Goal: Task Accomplishment & Management: Use online tool/utility

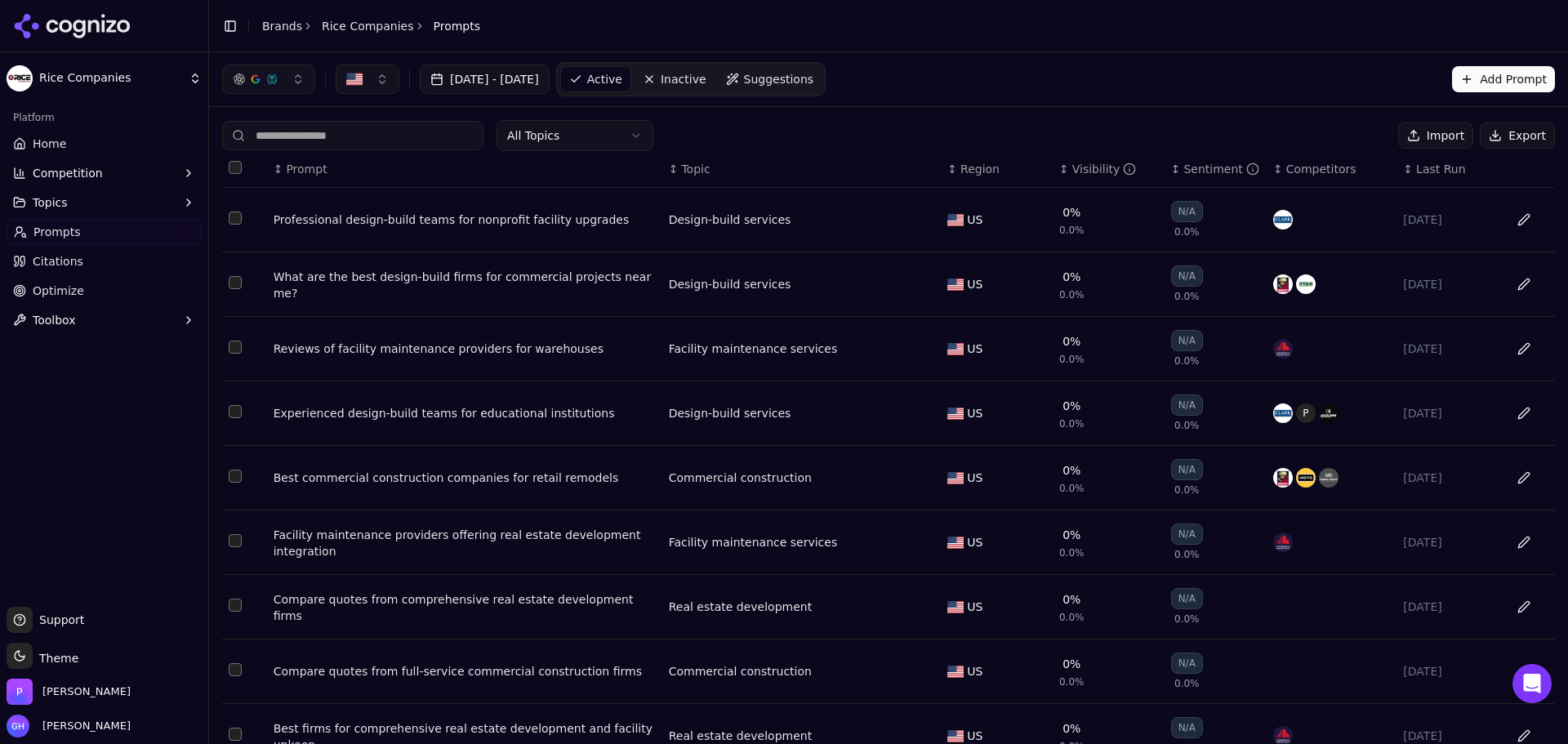
click at [240, 169] on button "Select all rows" at bounding box center [234, 167] width 13 height 13
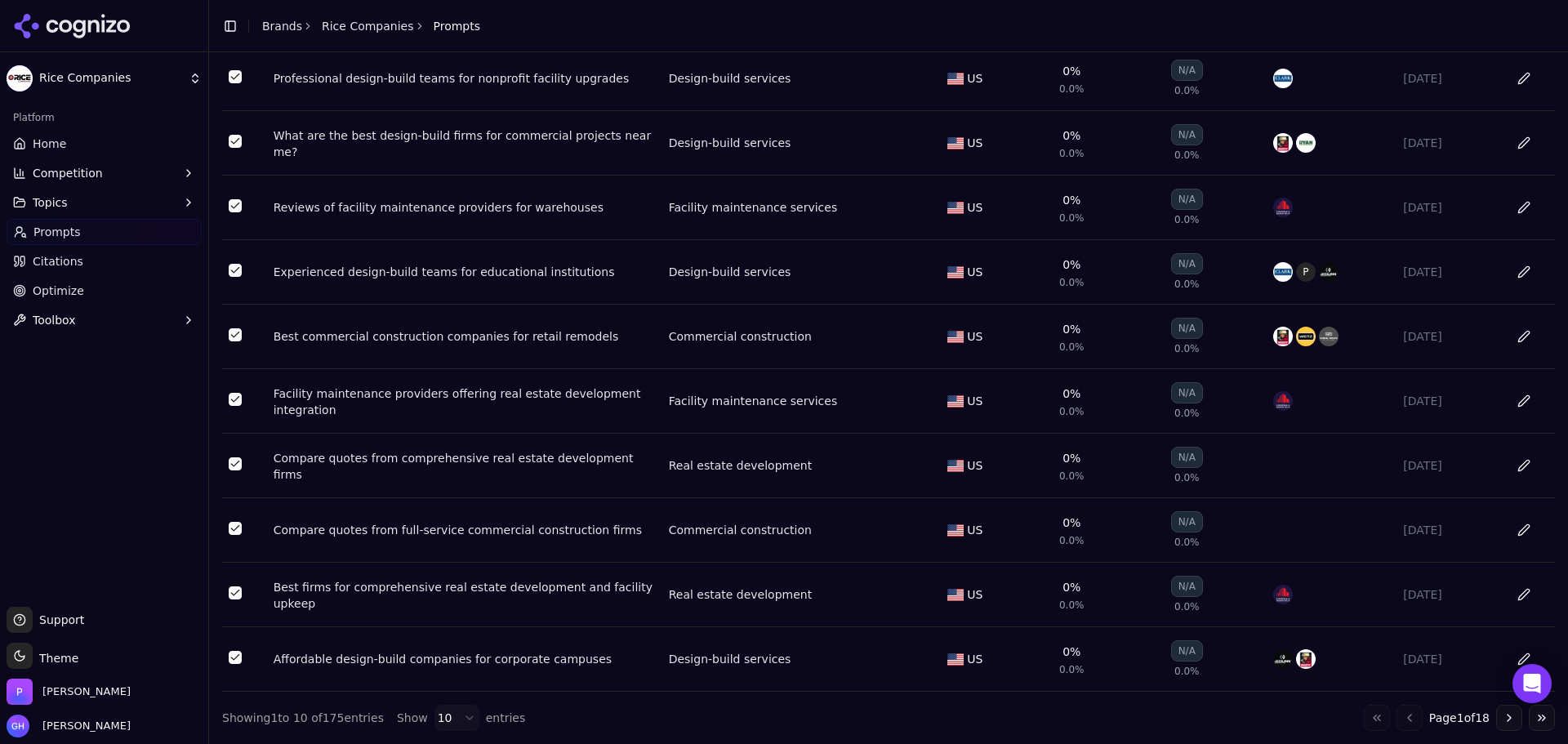
click at [450, 719] on html "Rice Companies Platform Home Competition Topics Prompts Citations Optimize Tool…" at bounding box center [784, 372] width 1568 height 744
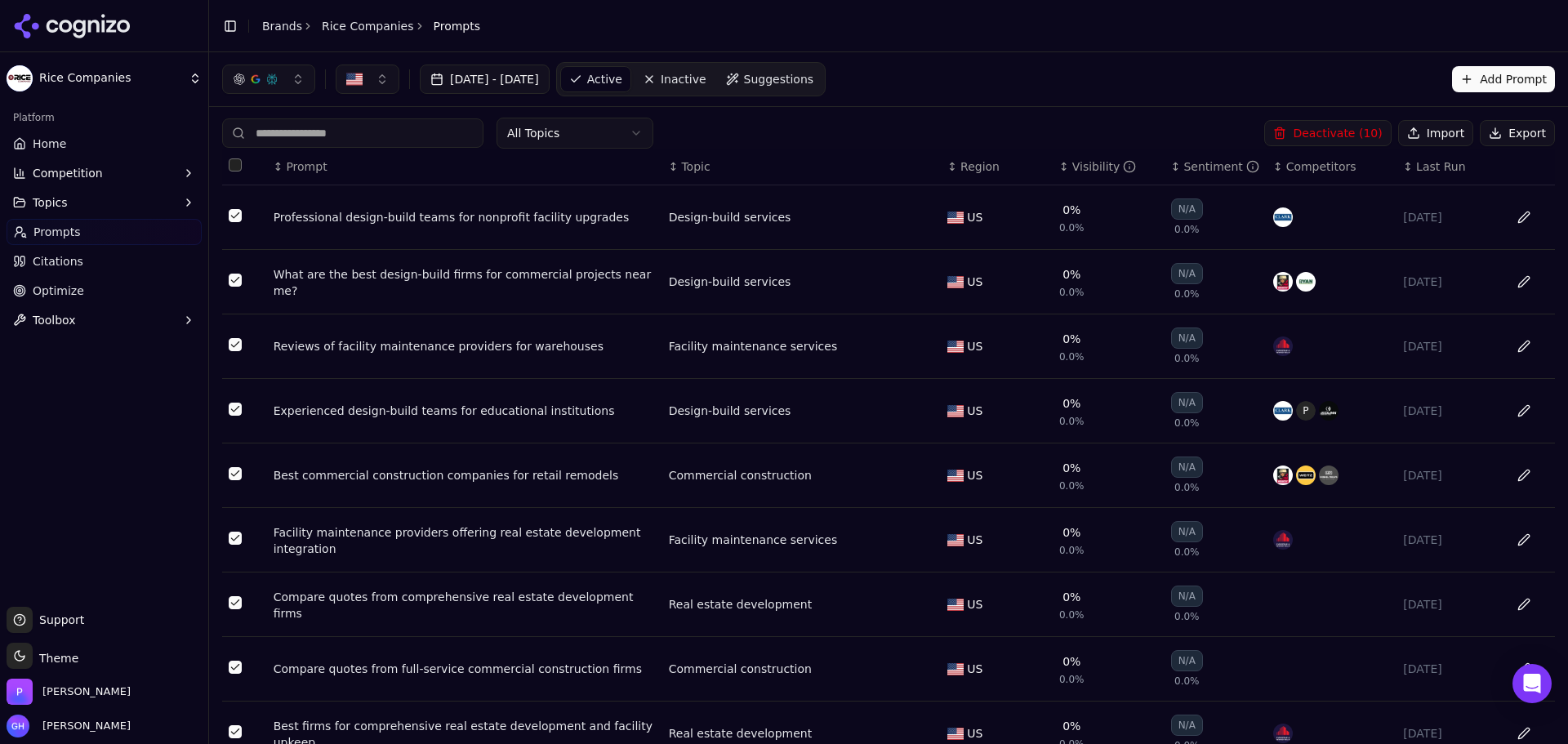
scroll to position [0, 0]
click at [236, 175] on th "Data table" at bounding box center [244, 169] width 45 height 37
click at [236, 173] on button "Select all rows" at bounding box center [234, 167] width 13 height 13
click at [1316, 136] on button "Deactivate ( 100 )" at bounding box center [1325, 136] width 134 height 26
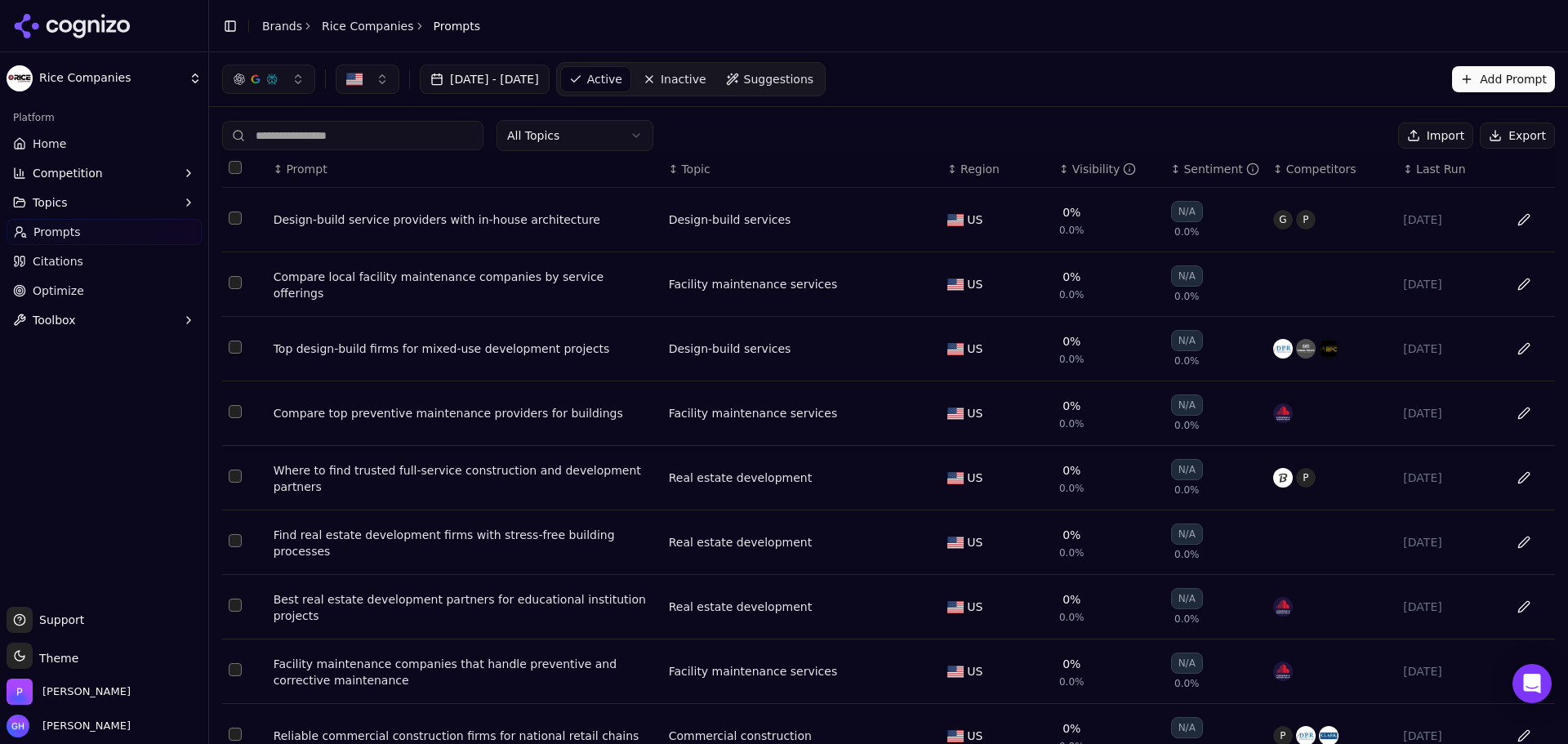
click at [239, 168] on button "Select all rows" at bounding box center [234, 167] width 13 height 13
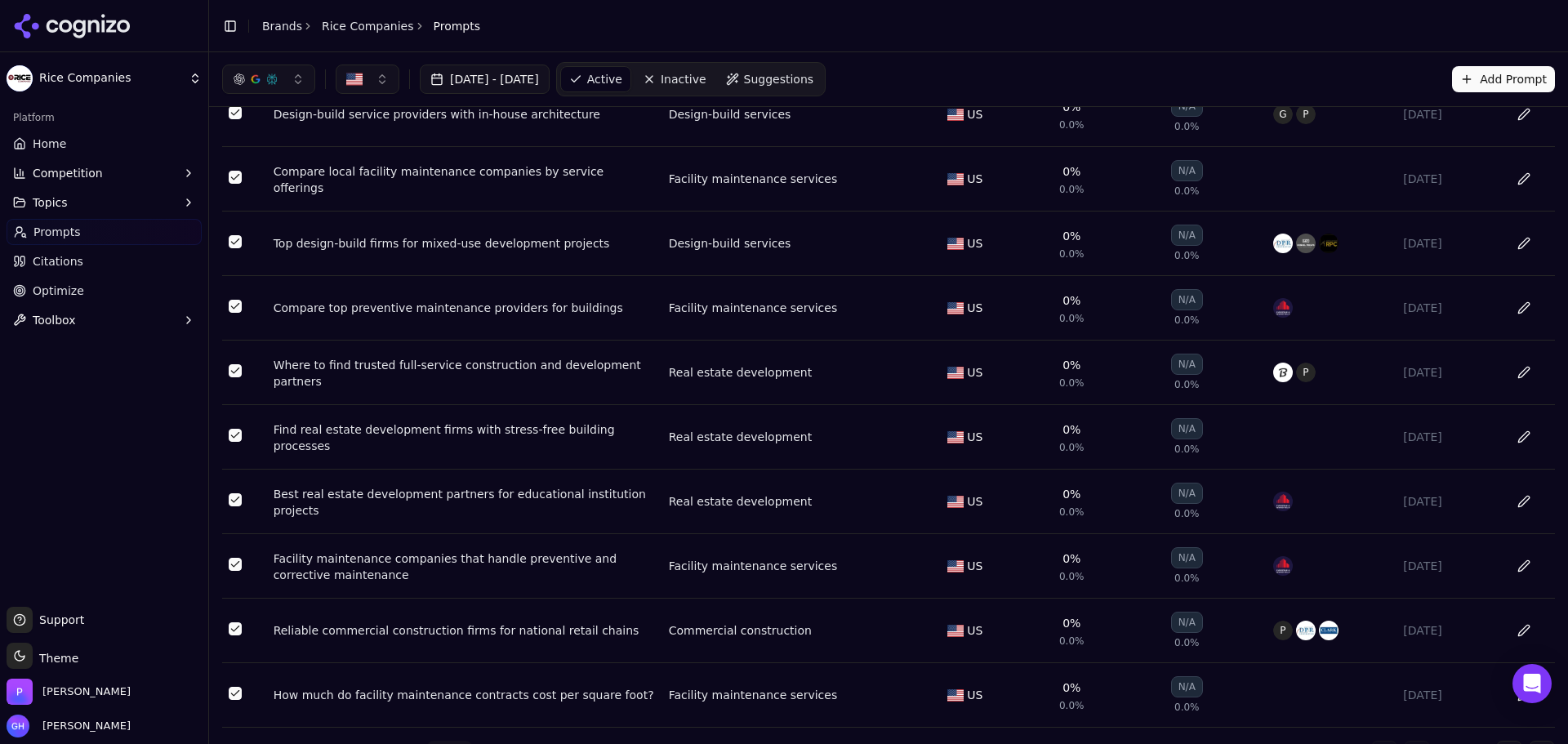
scroll to position [141, 0]
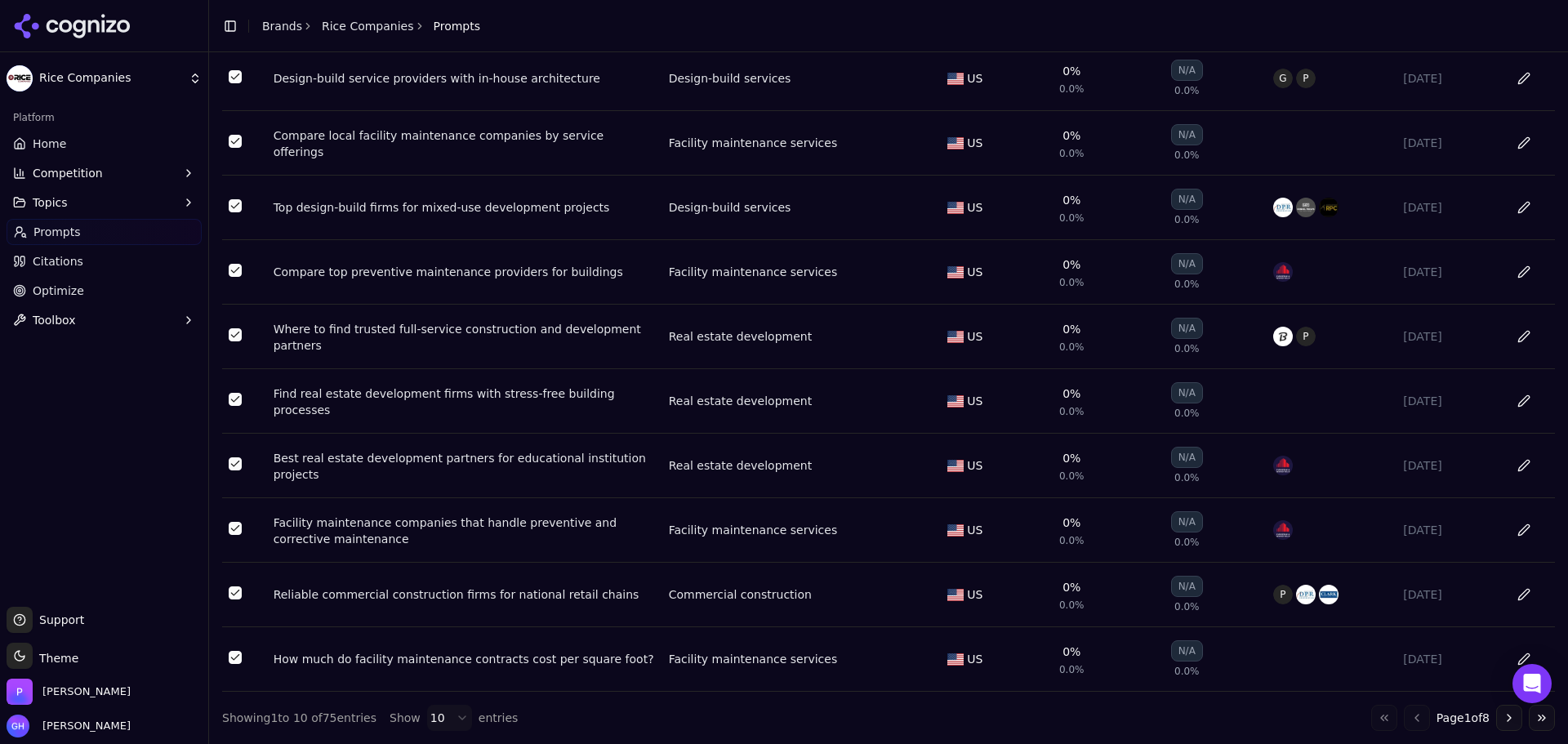
click at [449, 719] on html "Rice Companies Platform Home Competition Topics Prompts Citations Optimize Tool…" at bounding box center [784, 372] width 1568 height 744
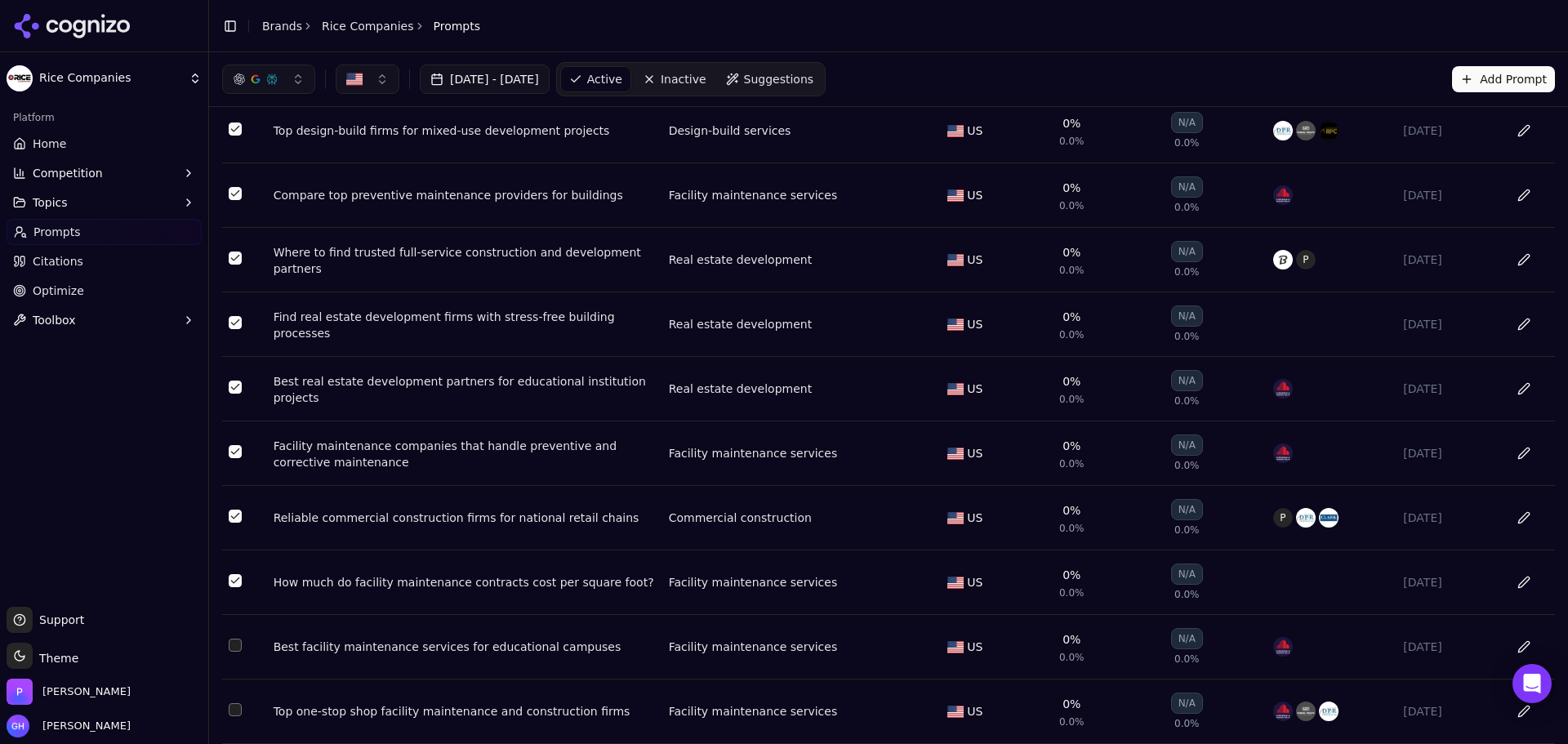
scroll to position [0, 0]
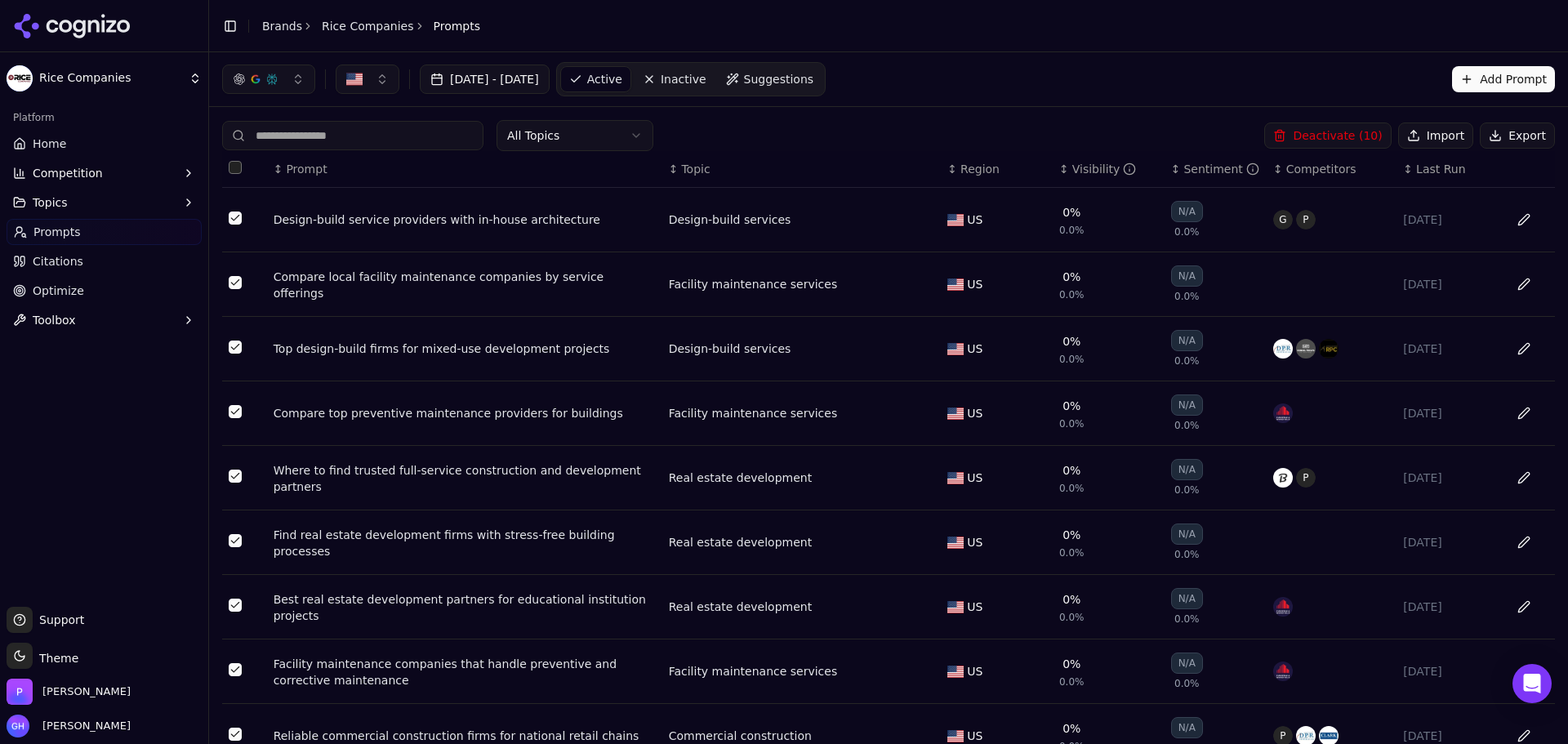
click at [231, 173] on button "Select all rows" at bounding box center [234, 167] width 13 height 13
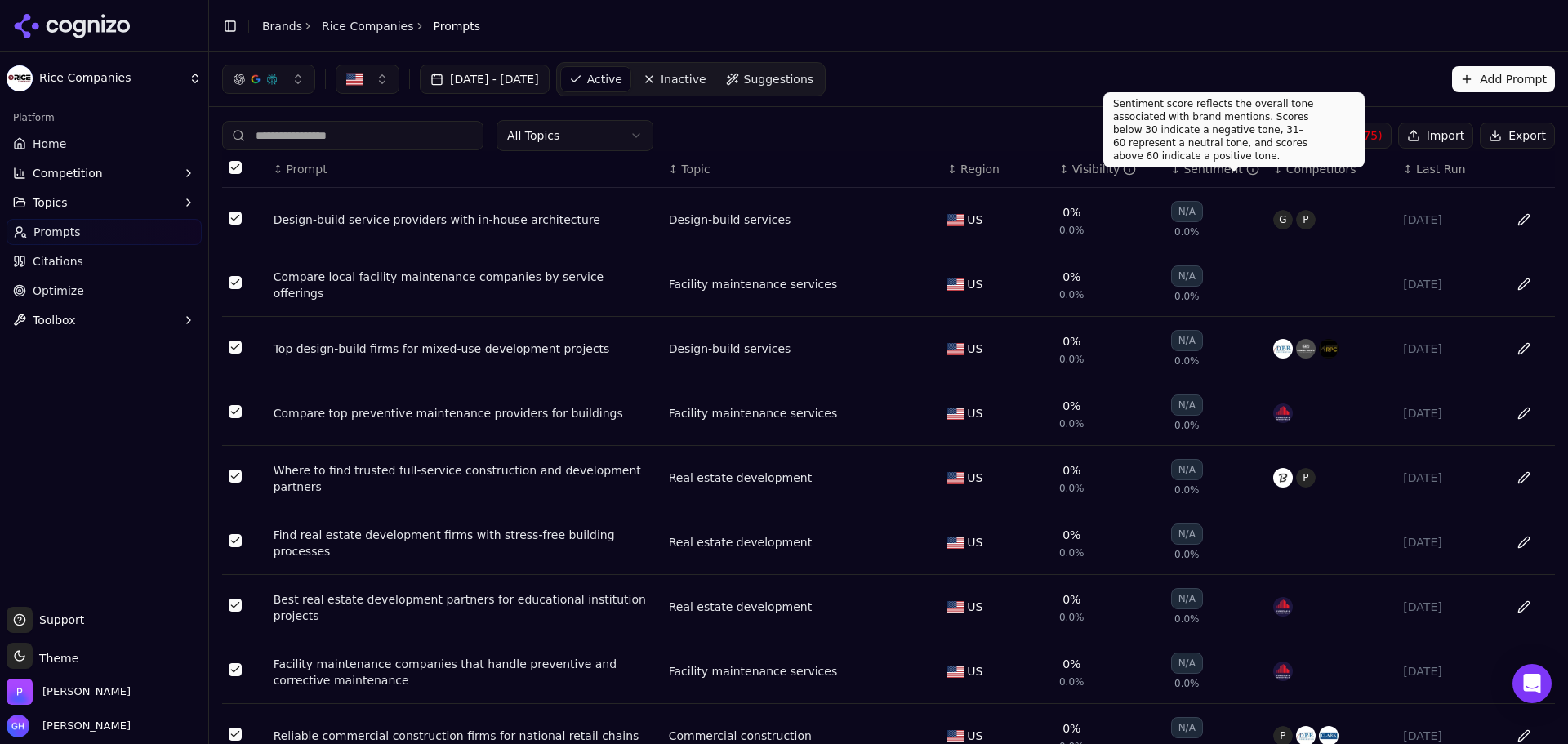
click at [1327, 150] on div "Sentiment score reflects the overall tone associated with brand mentions. Score…" at bounding box center [1234, 130] width 262 height 75
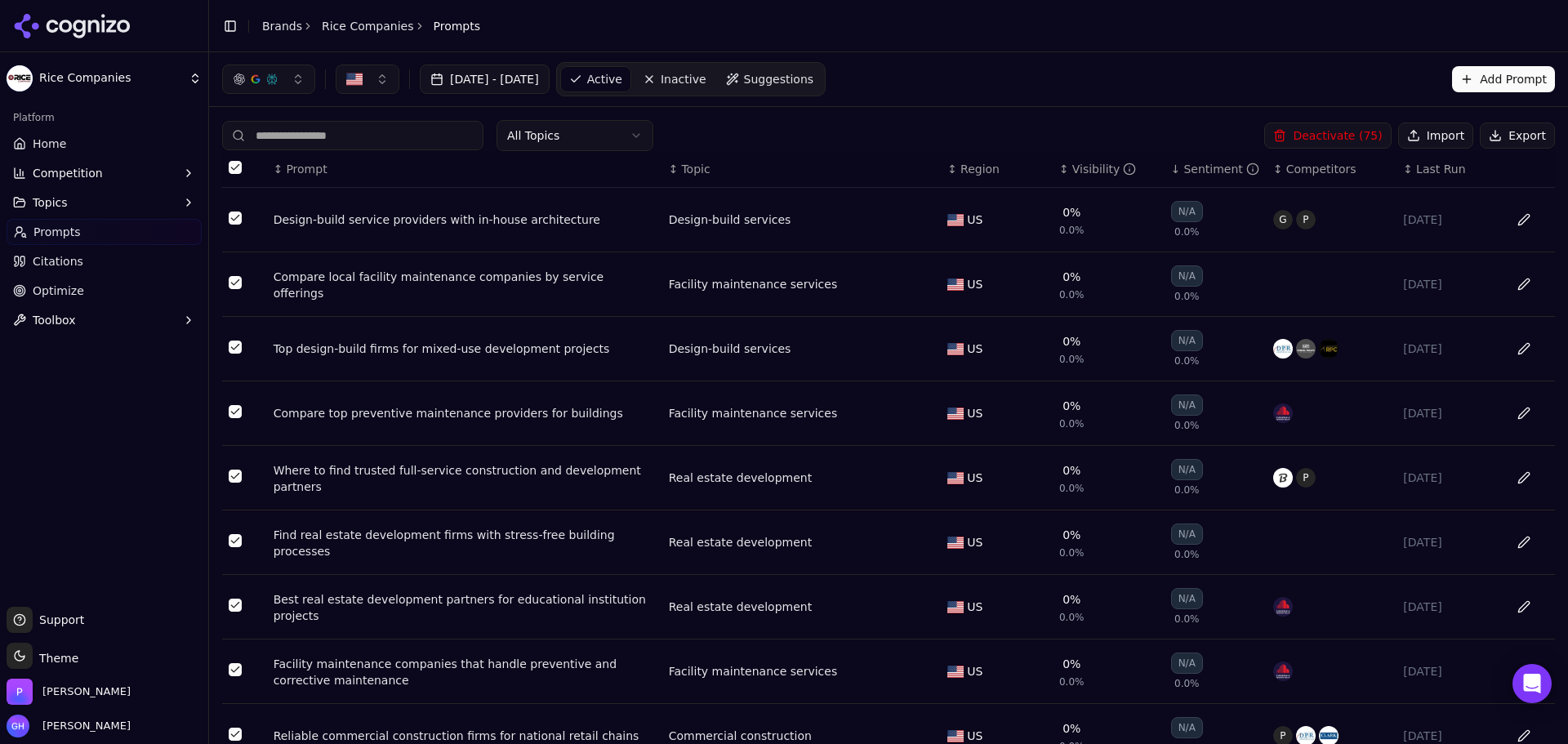
click at [1335, 137] on button "Deactivate ( 75 )" at bounding box center [1327, 136] width 127 height 26
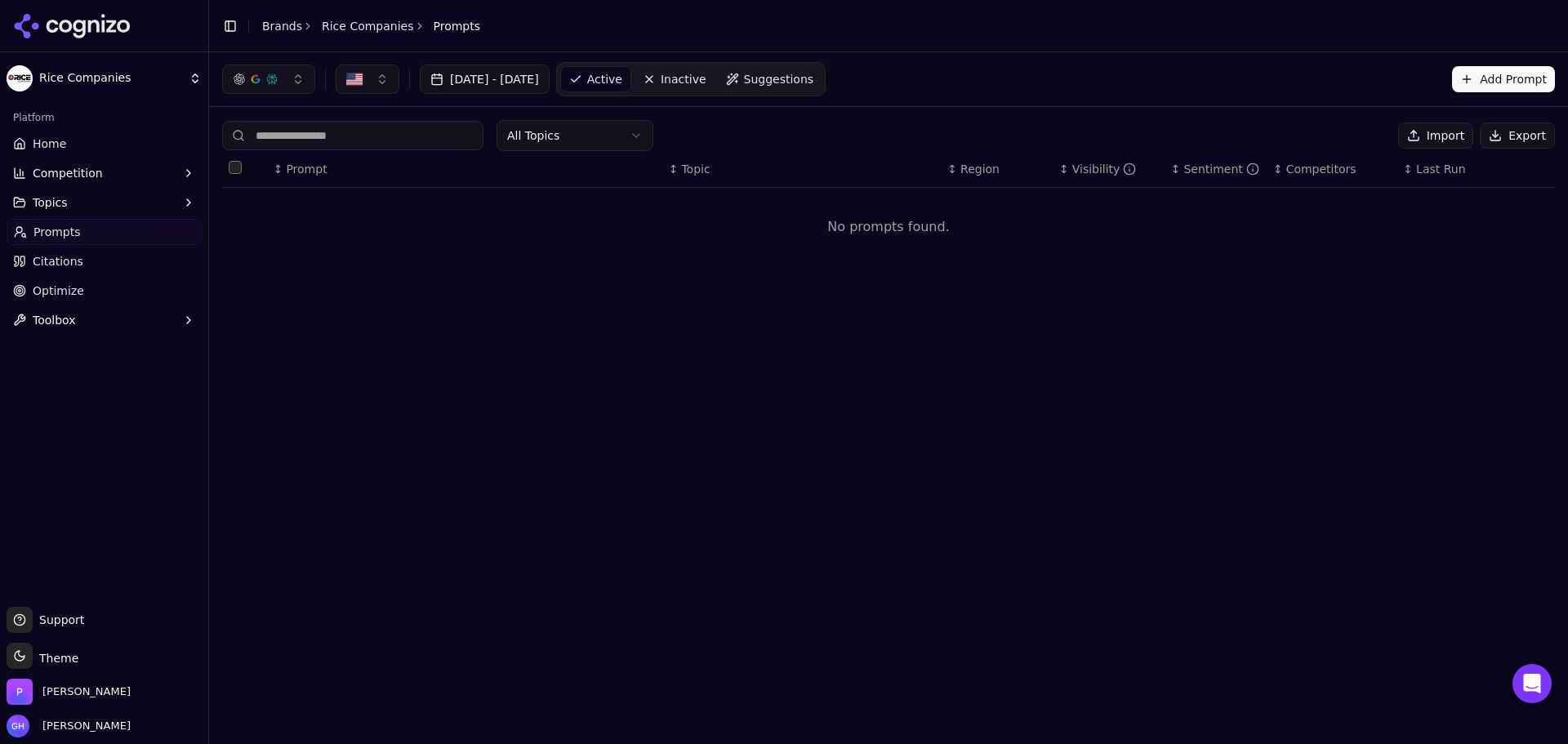
click at [1397, 139] on div "All Topics Import Export" at bounding box center [888, 135] width 1333 height 31
click at [1417, 128] on button "Import" at bounding box center [1435, 136] width 75 height 26
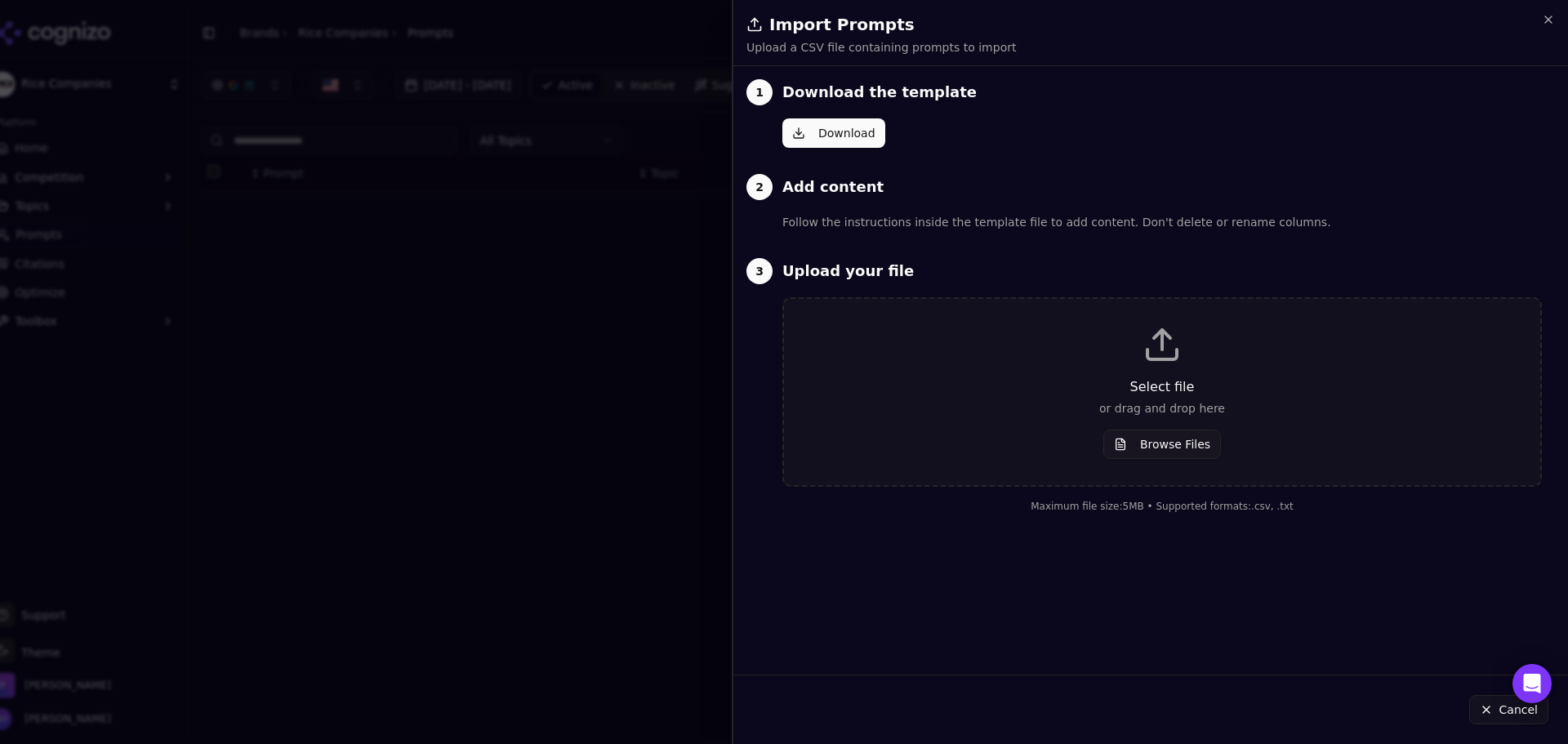
click at [841, 139] on button "Download" at bounding box center [834, 132] width 103 height 29
click at [1197, 428] on div "Select file or drag and drop here Browse Files" at bounding box center [1162, 392] width 704 height 134
click at [1192, 425] on div "Select file or drag and drop here Browse Files" at bounding box center [1162, 392] width 704 height 134
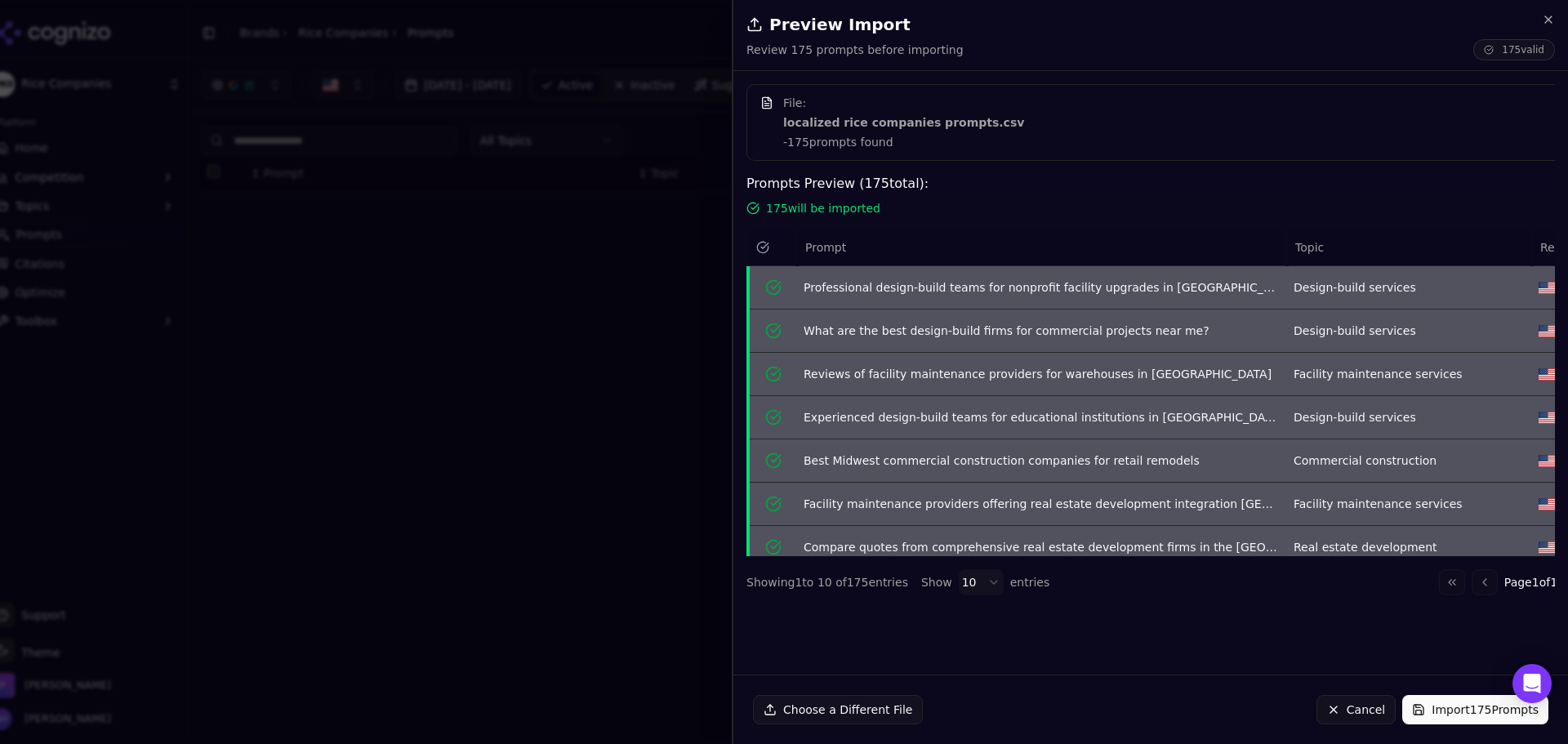
click at [1473, 708] on button "Import 175 Prompts" at bounding box center [1475, 710] width 146 height 29
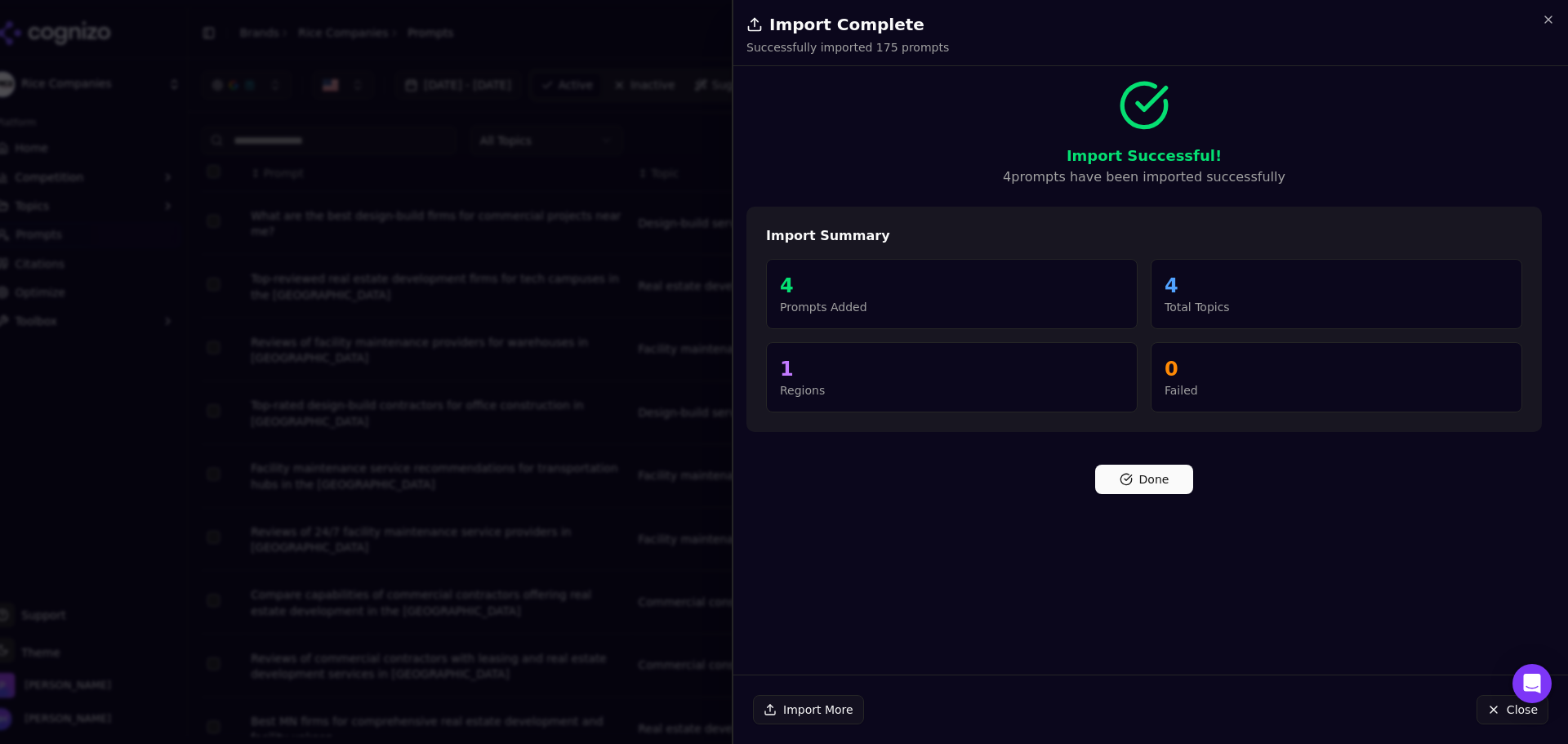
click at [1149, 470] on button "Done" at bounding box center [1144, 479] width 98 height 29
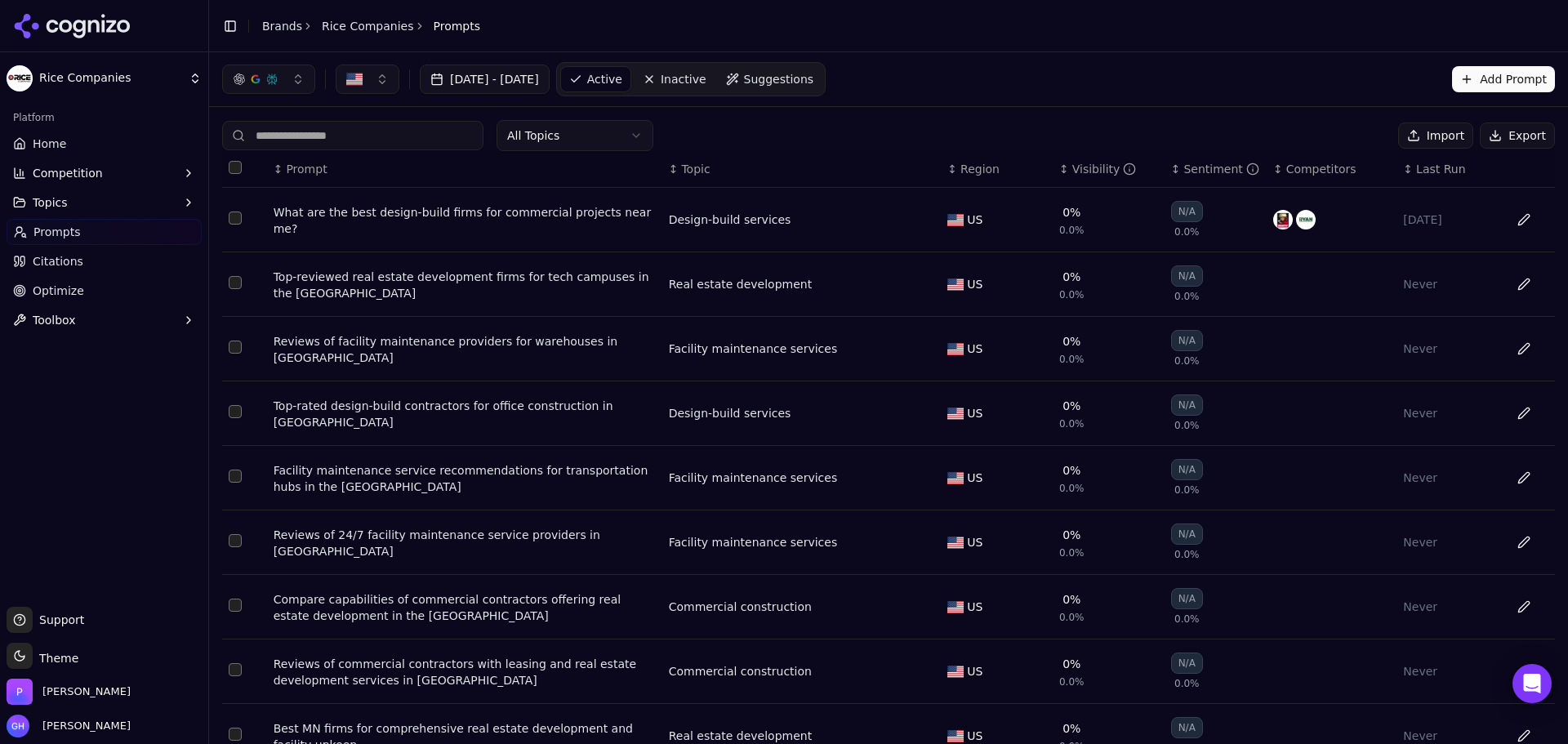
click at [68, 143] on link "Home" at bounding box center [103, 144] width 195 height 26
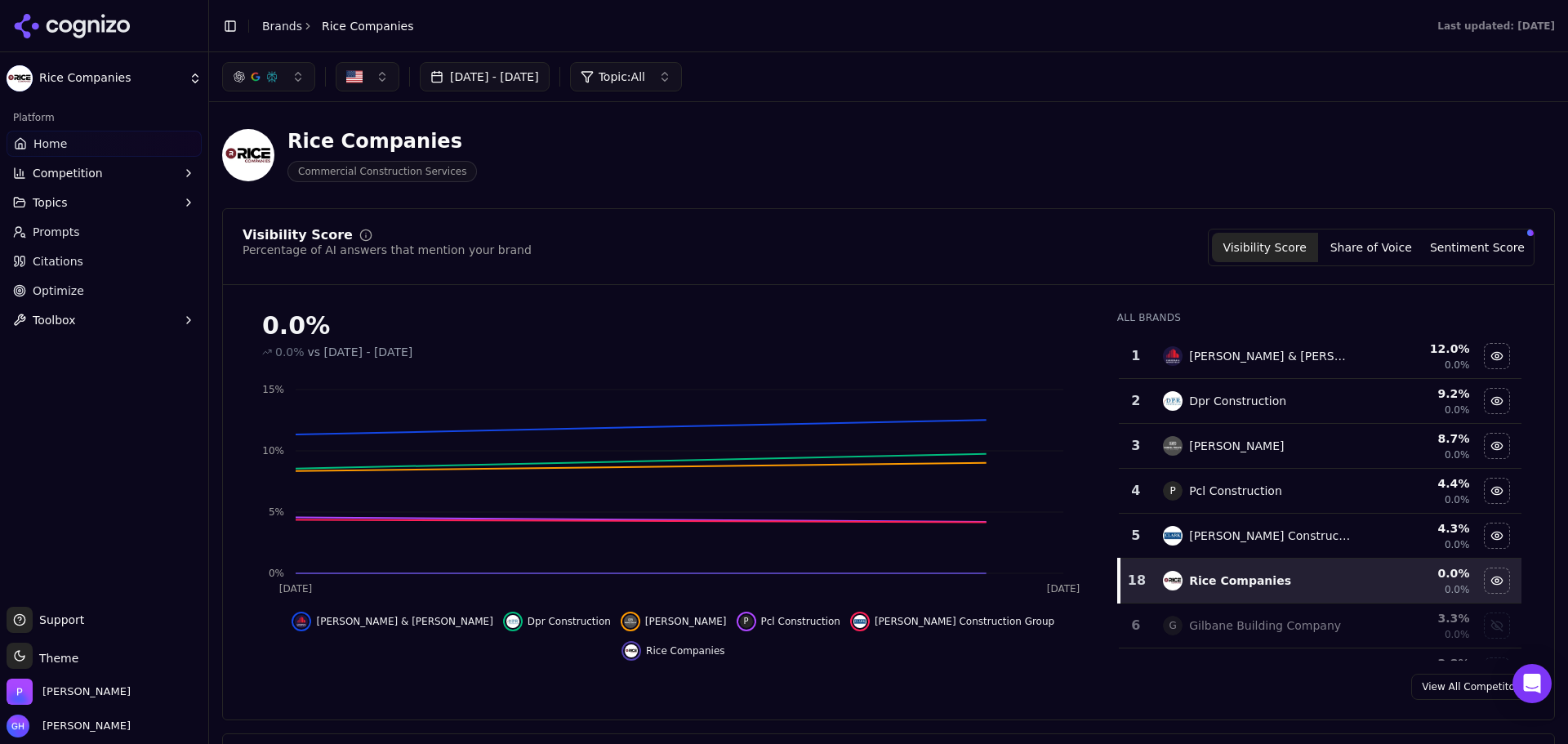
click at [1005, 161] on div "Rice Companies Commercial Construction Services" at bounding box center [888, 155] width 1333 height 80
click at [1175, 572] on div "Rice Companies" at bounding box center [1258, 581] width 189 height 19
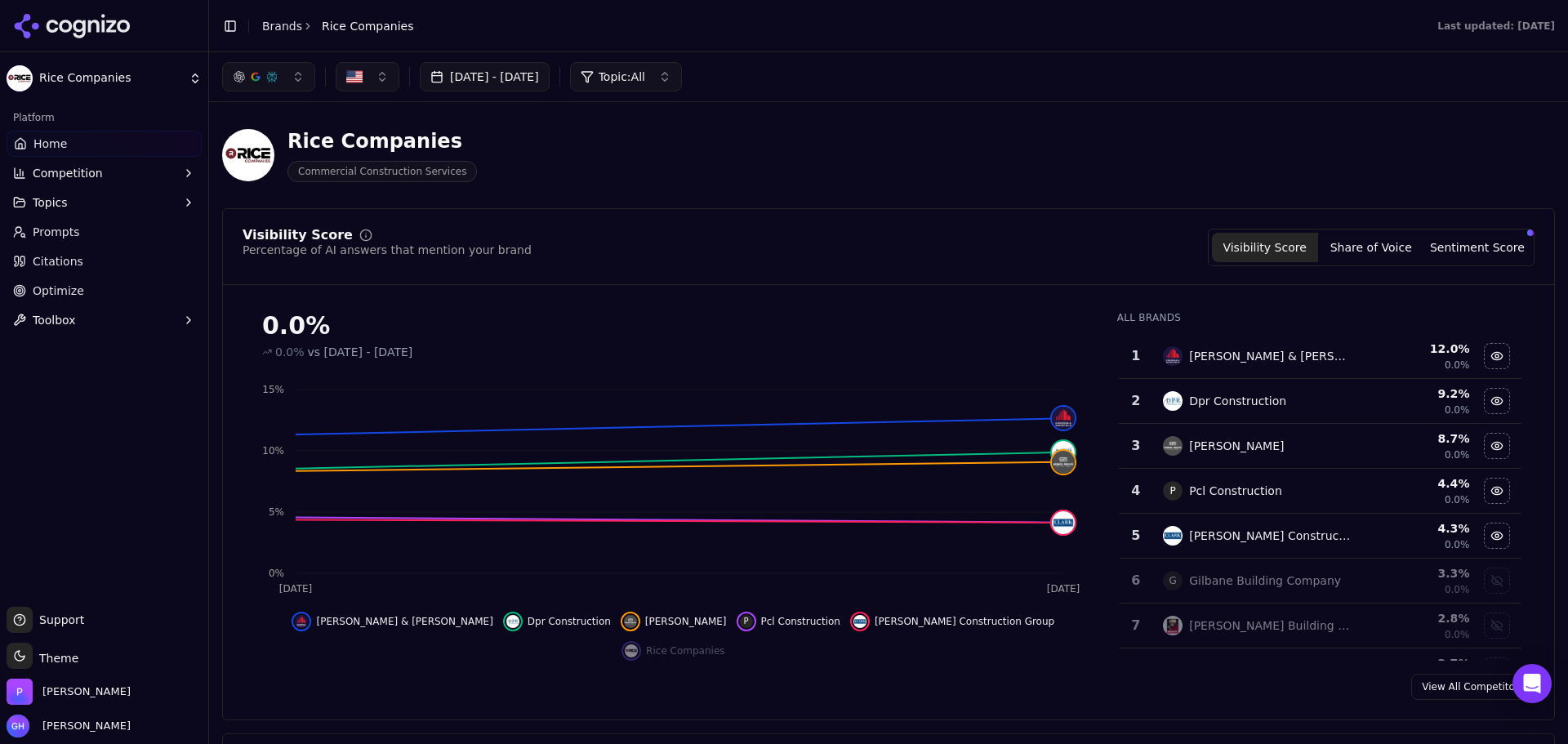
click at [1175, 570] on td "G Gilbane Building Company" at bounding box center [1257, 581] width 208 height 45
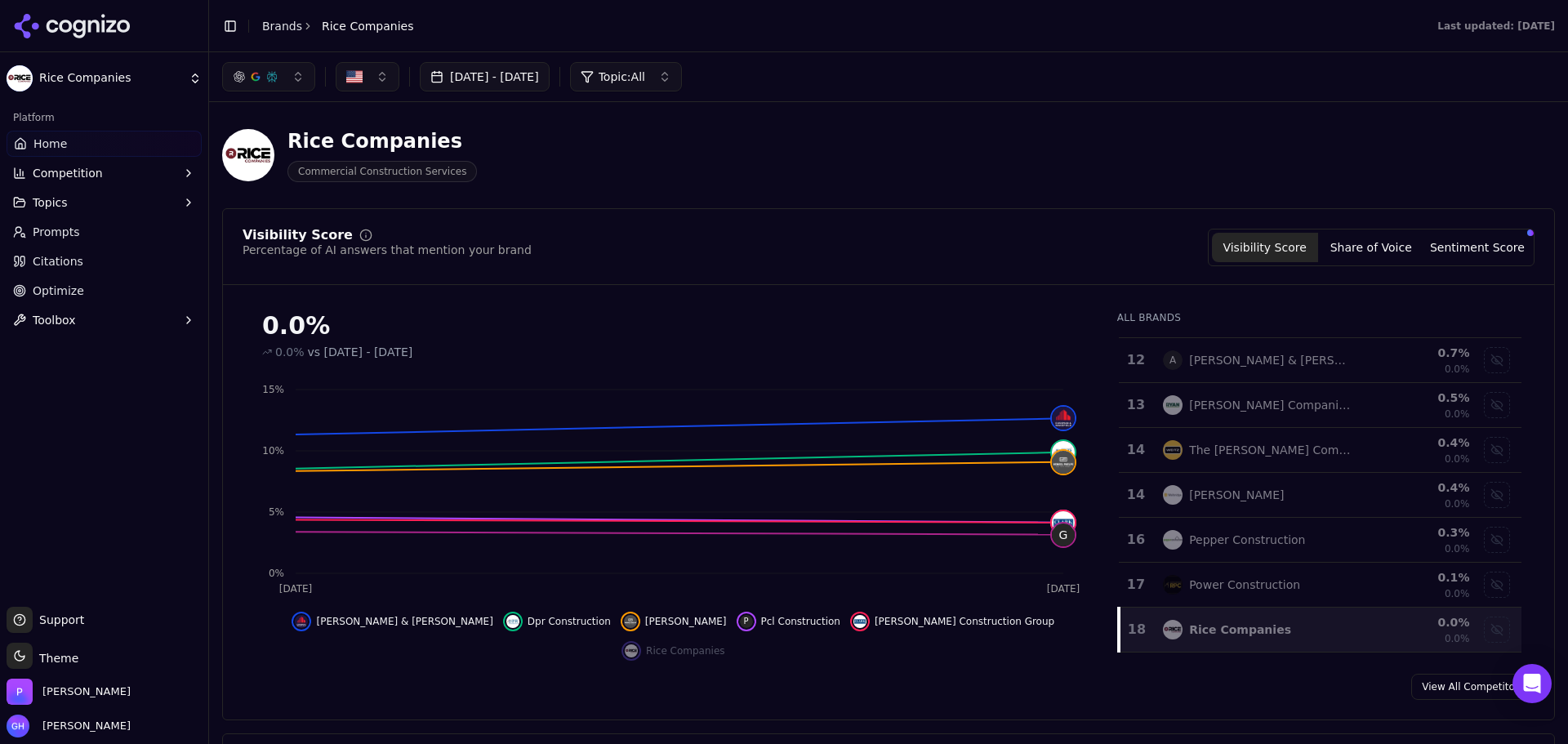
scroll to position [752, 0]
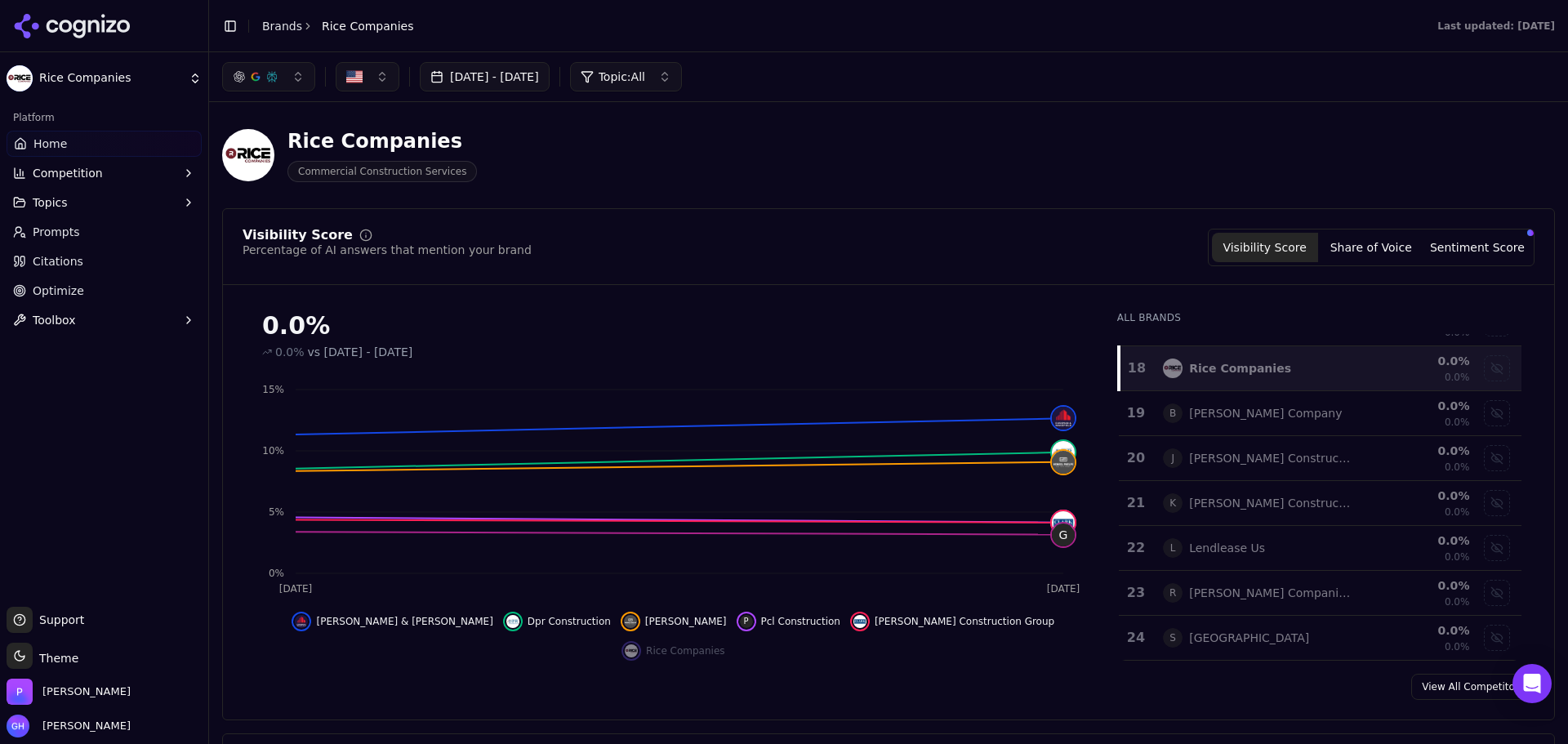
click at [1291, 360] on div "Rice Companies" at bounding box center [1258, 368] width 189 height 19
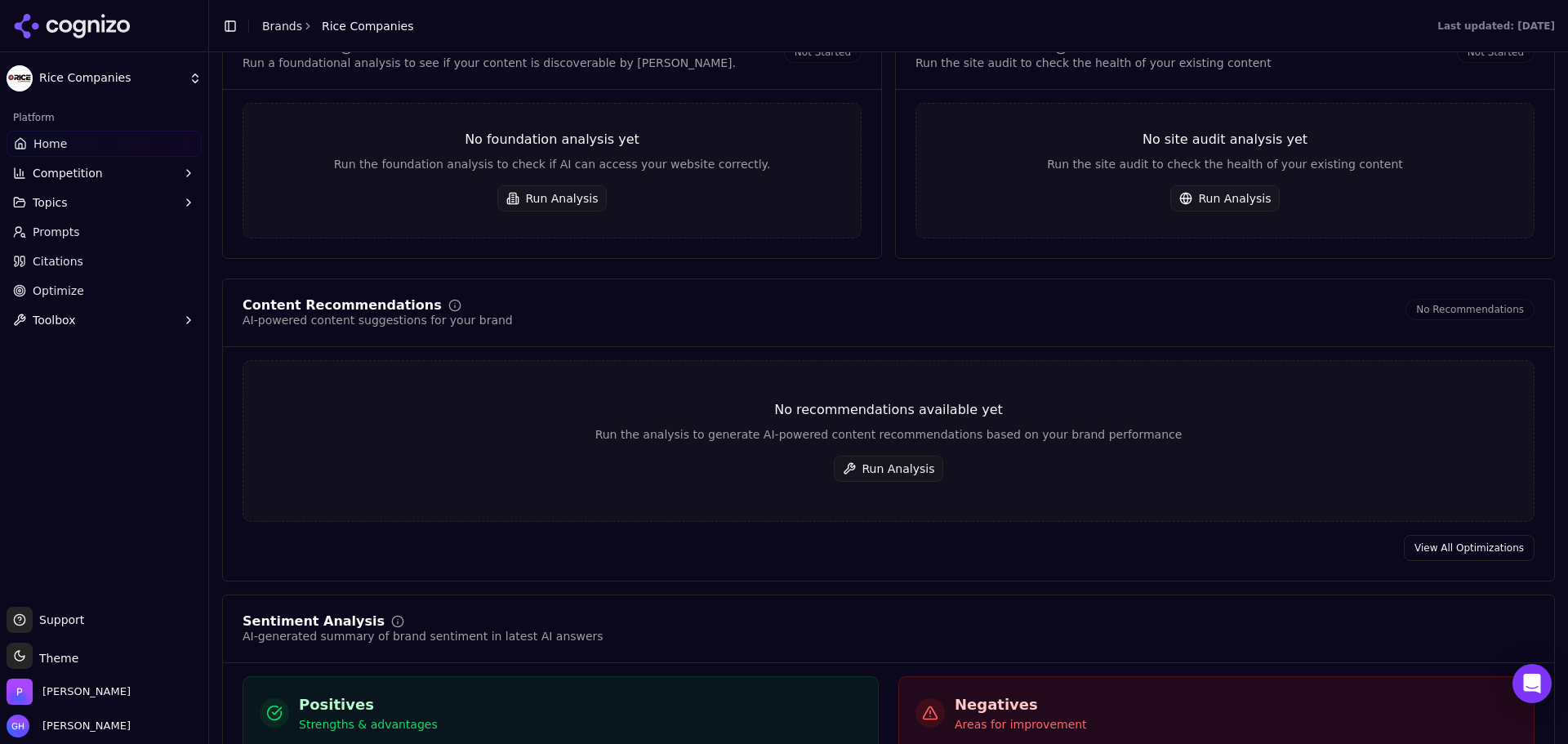
scroll to position [1552, 0]
